Goal: Task Accomplishment & Management: Use online tool/utility

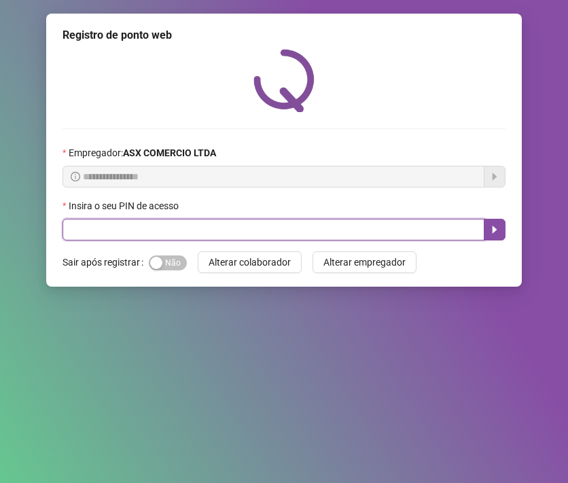
click at [220, 233] on input "text" at bounding box center [274, 230] width 422 height 22
type input "*****"
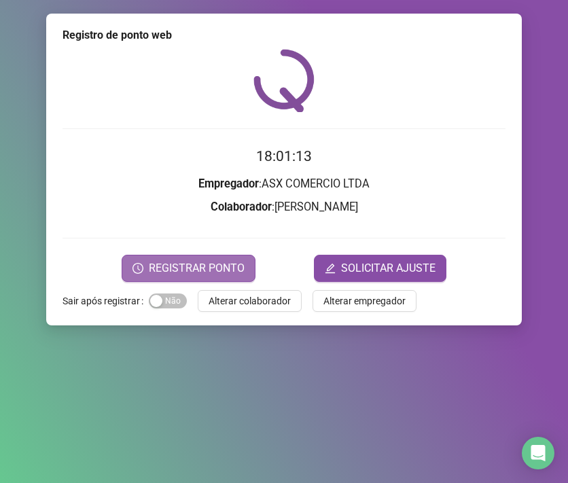
click at [192, 275] on span "REGISTRAR PONTO" at bounding box center [197, 268] width 96 height 16
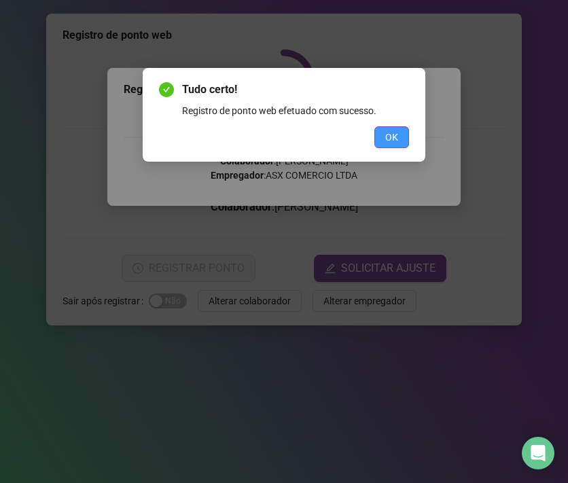
click at [386, 137] on span "OK" at bounding box center [391, 137] width 13 height 15
